Goal: Task Accomplishment & Management: Use online tool/utility

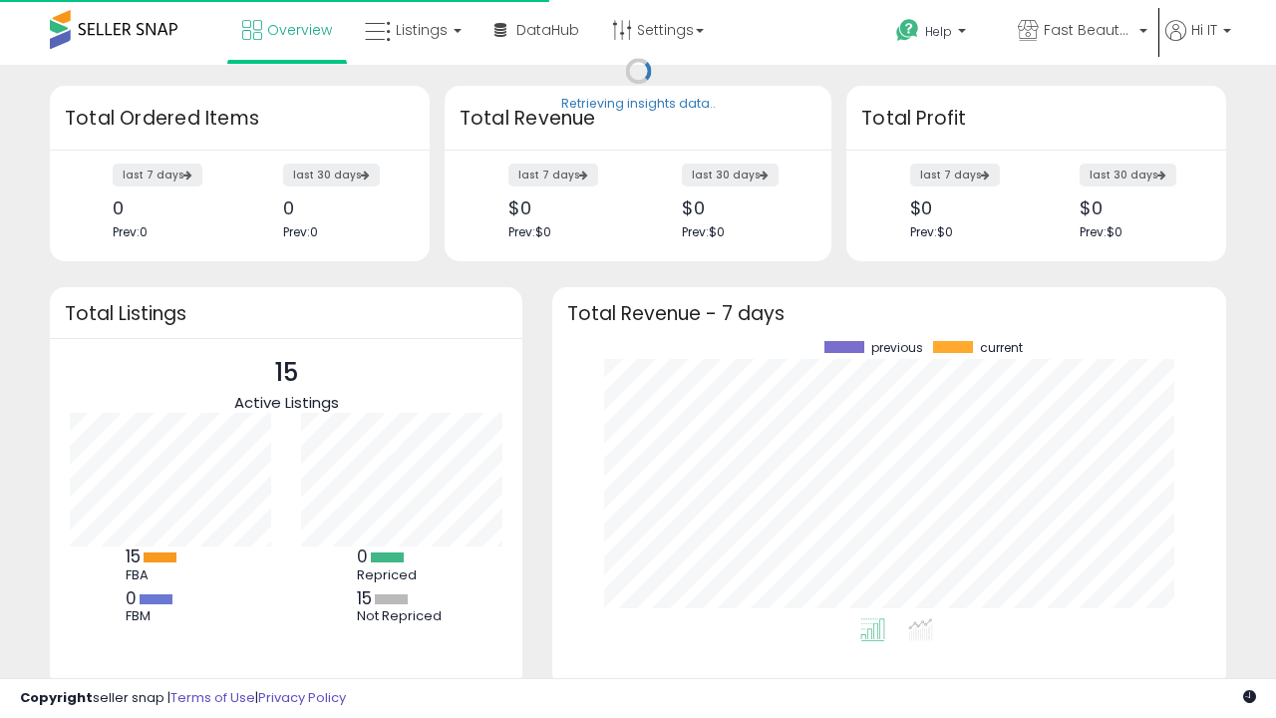
scroll to position [277, 634]
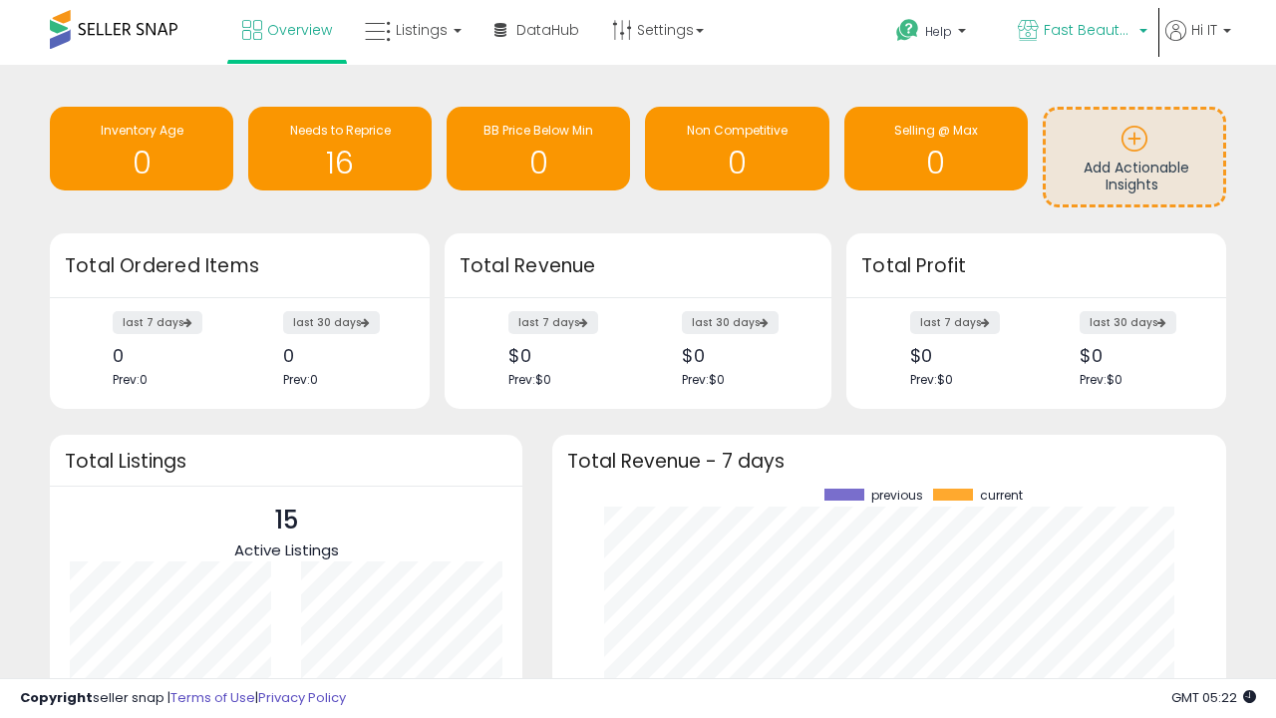
click at [1081, 32] on span "Fast Beauty ([GEOGRAPHIC_DATA])" at bounding box center [1089, 30] width 90 height 20
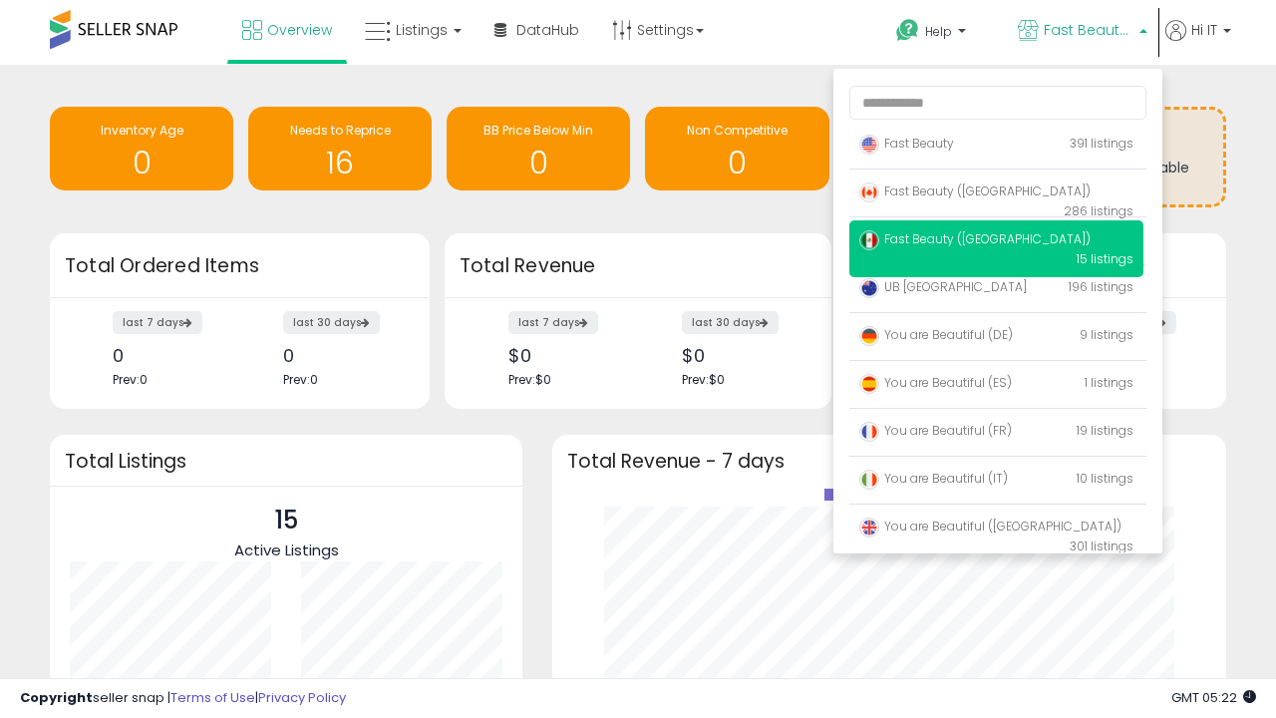
click at [996, 194] on span "Fast Beauty ([GEOGRAPHIC_DATA])" at bounding box center [974, 190] width 231 height 17
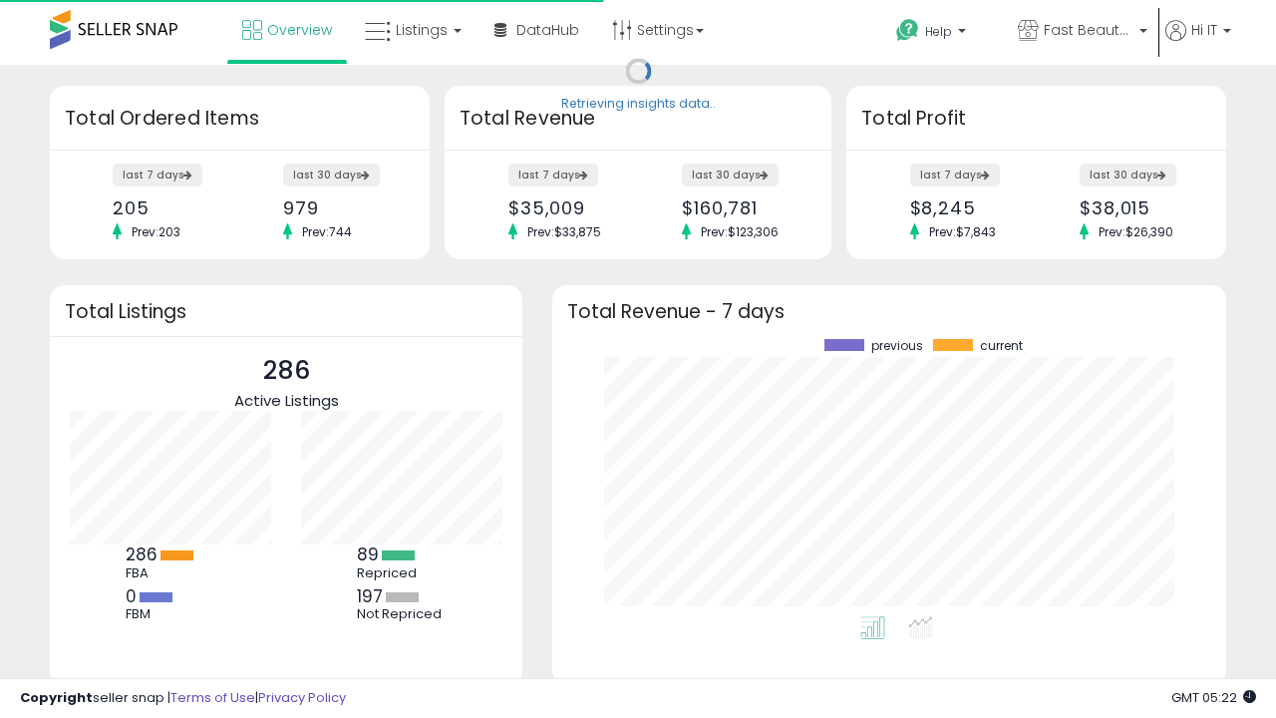
scroll to position [277, 634]
click at [411, 30] on span "Listings" at bounding box center [422, 30] width 52 height 20
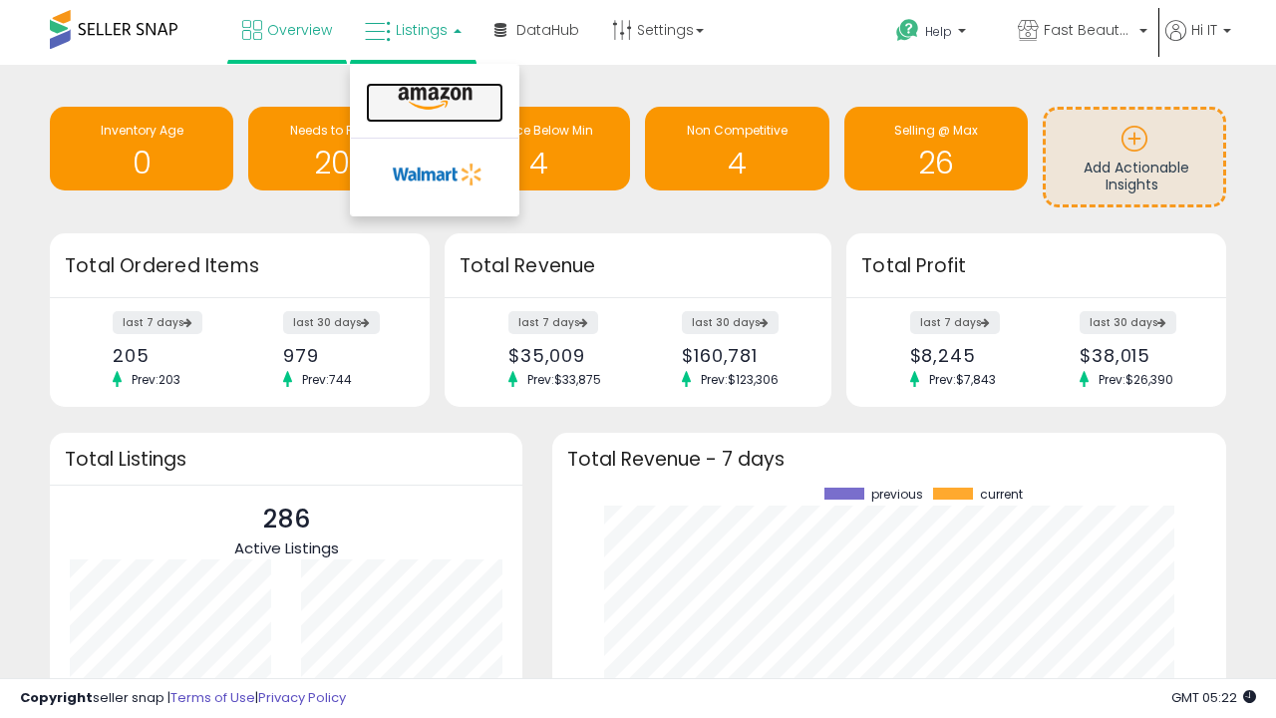
click at [433, 99] on icon at bounding box center [435, 99] width 87 height 26
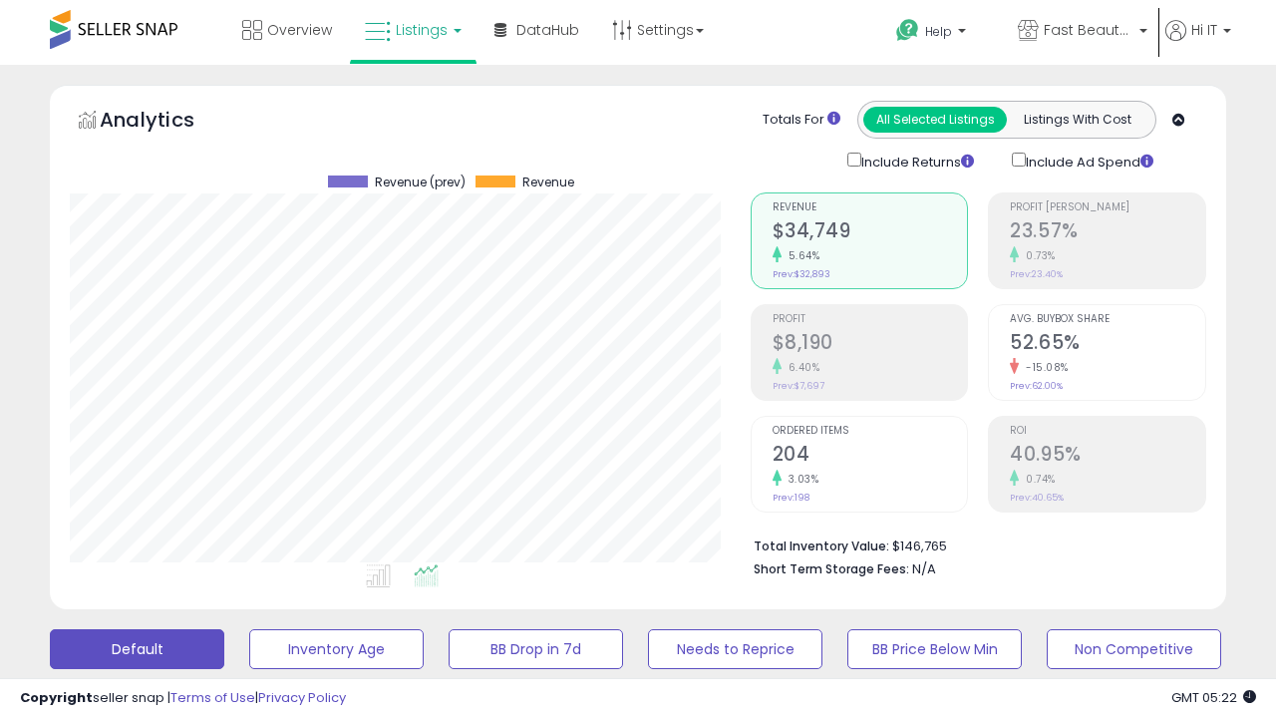
scroll to position [542, 0]
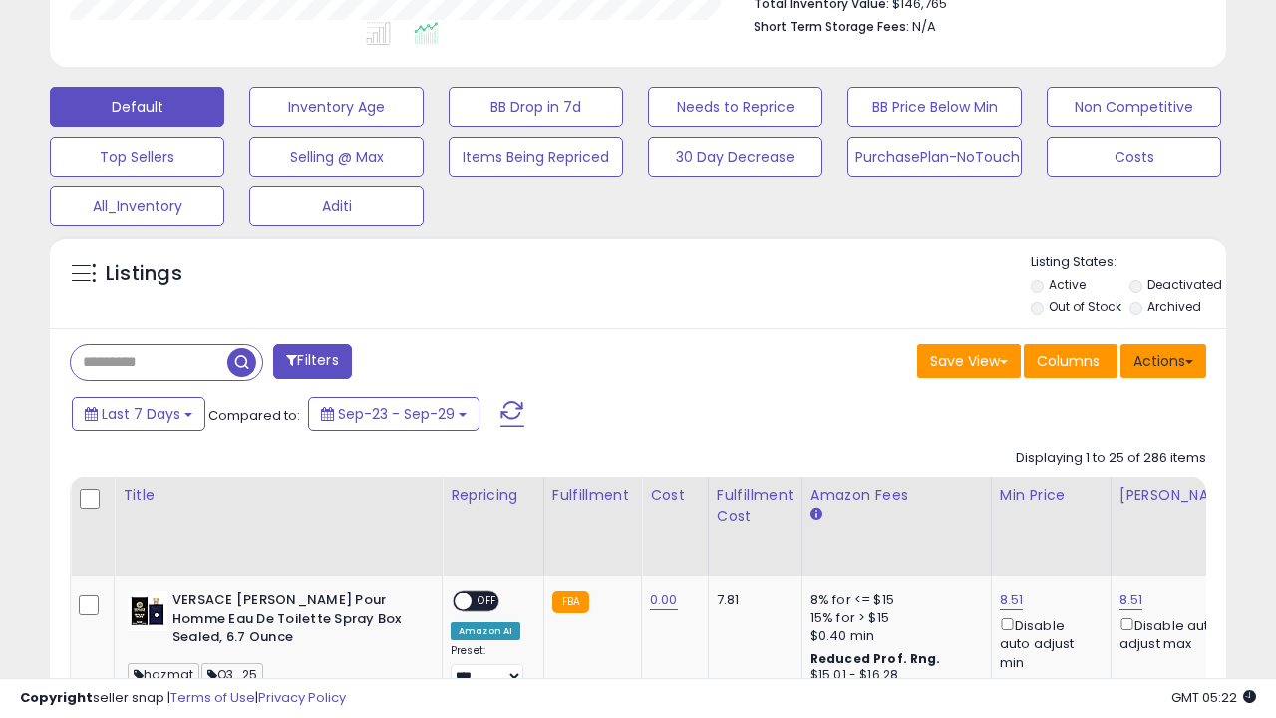
click at [1164, 359] on button "Actions" at bounding box center [1164, 361] width 86 height 34
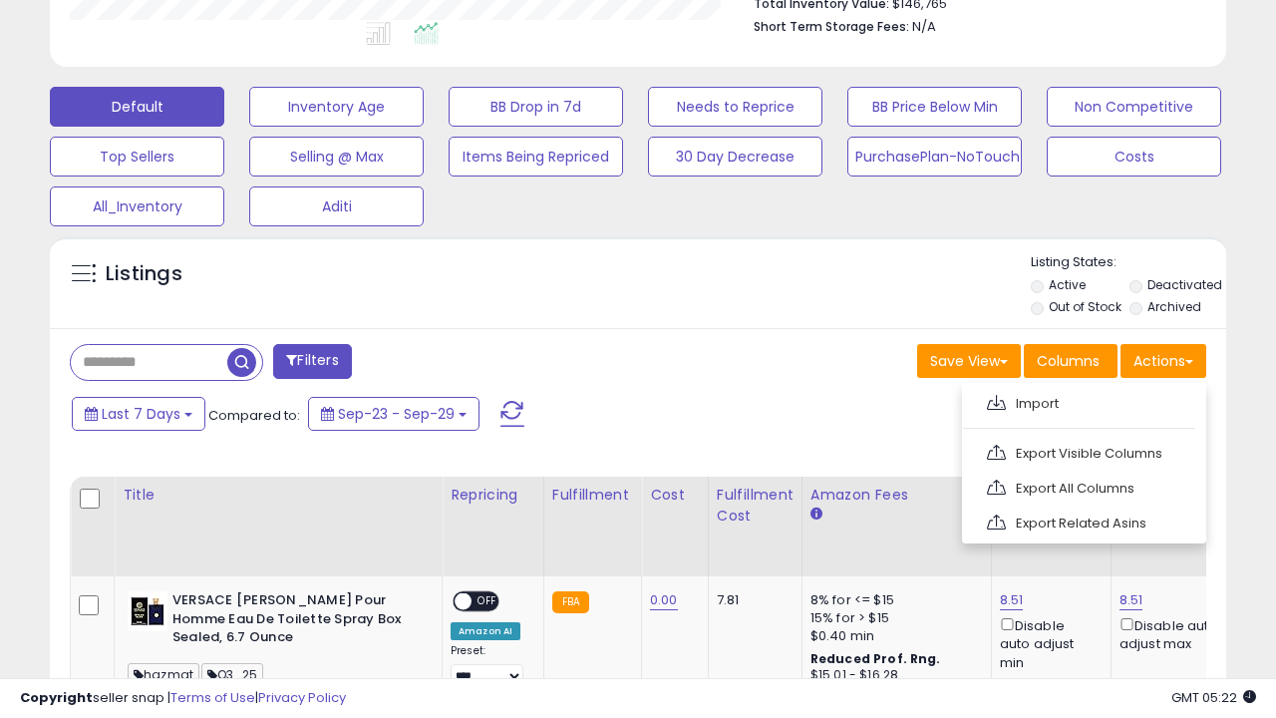
click at [996, 400] on span at bounding box center [996, 402] width 19 height 15
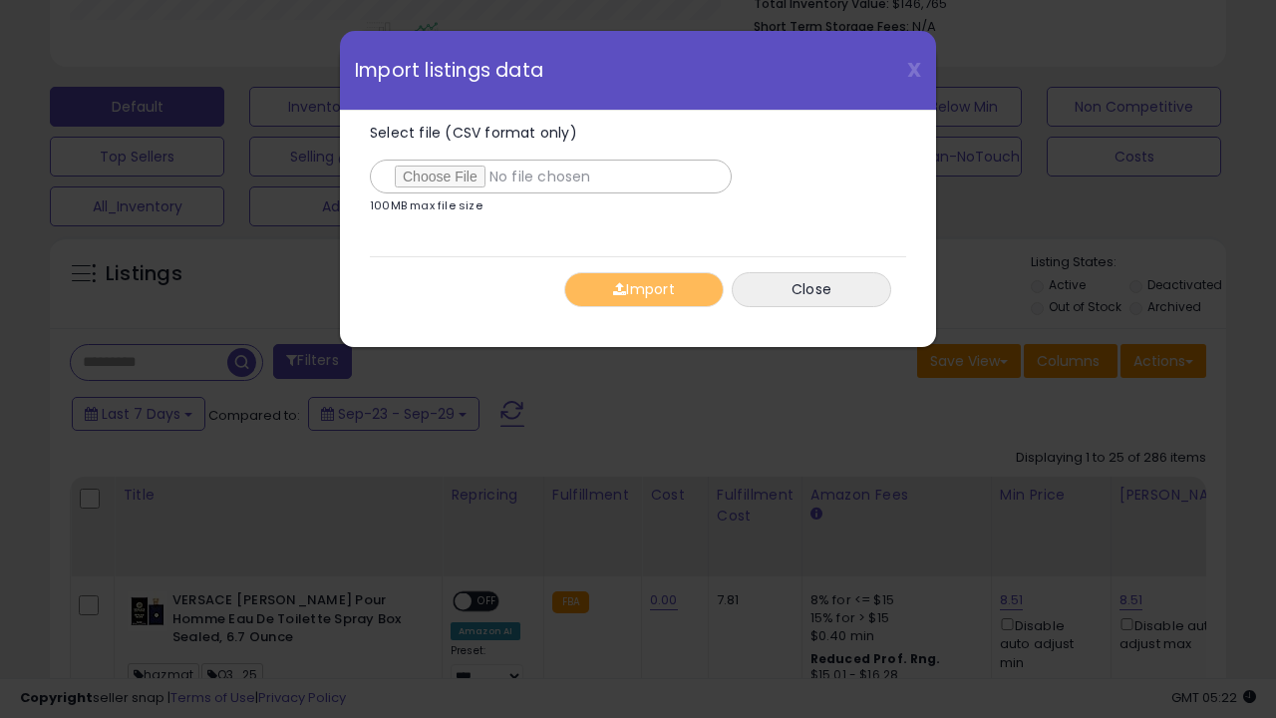
type input "**********"
click at [643, 289] on button "Import" at bounding box center [644, 289] width 160 height 35
